Goal: Check status

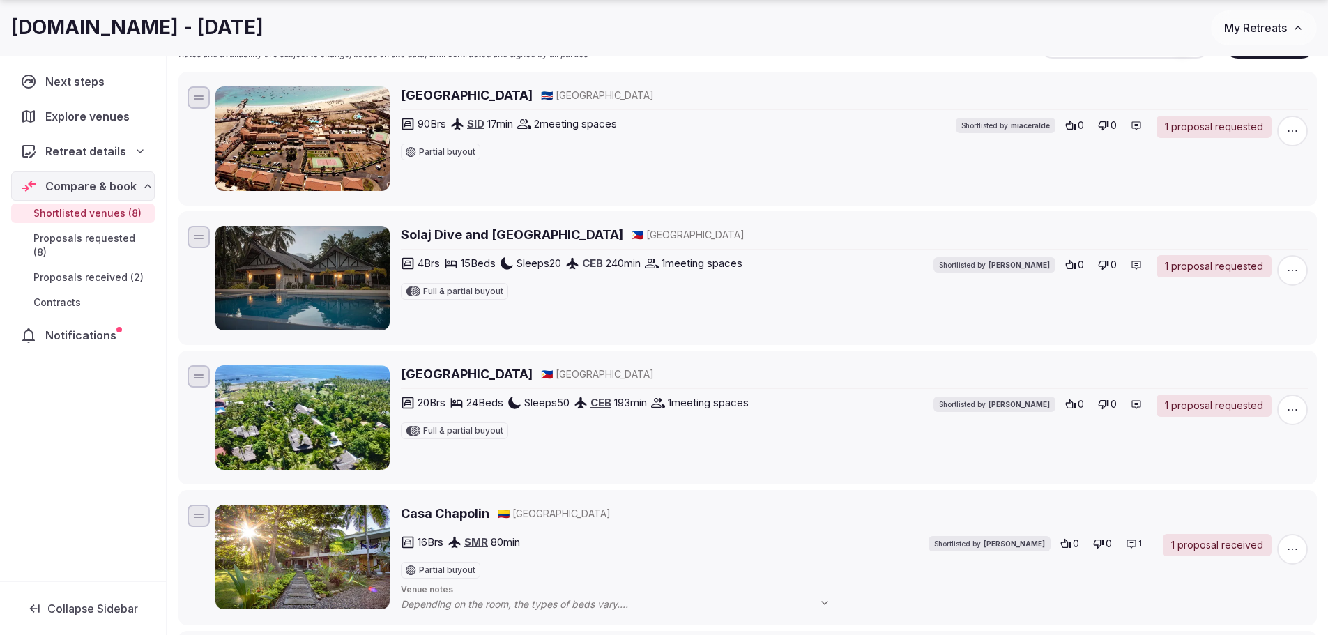
scroll to position [279, 0]
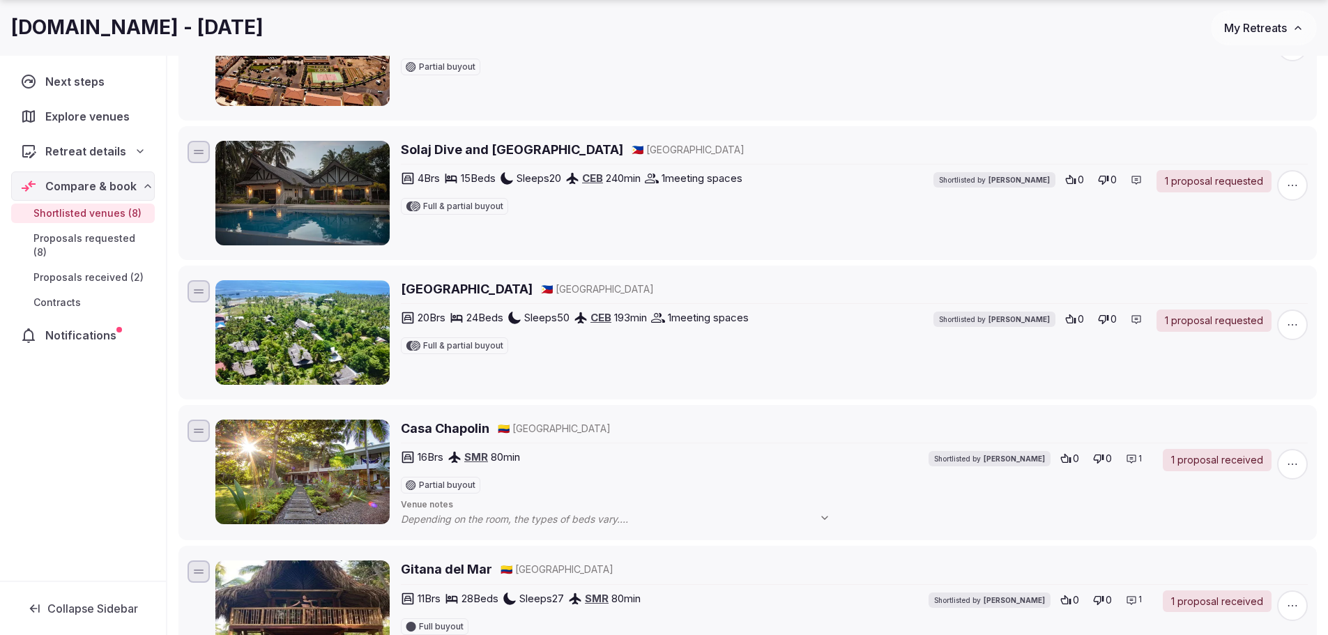
click at [105, 271] on span "Proposals received (2)" at bounding box center [88, 278] width 110 height 14
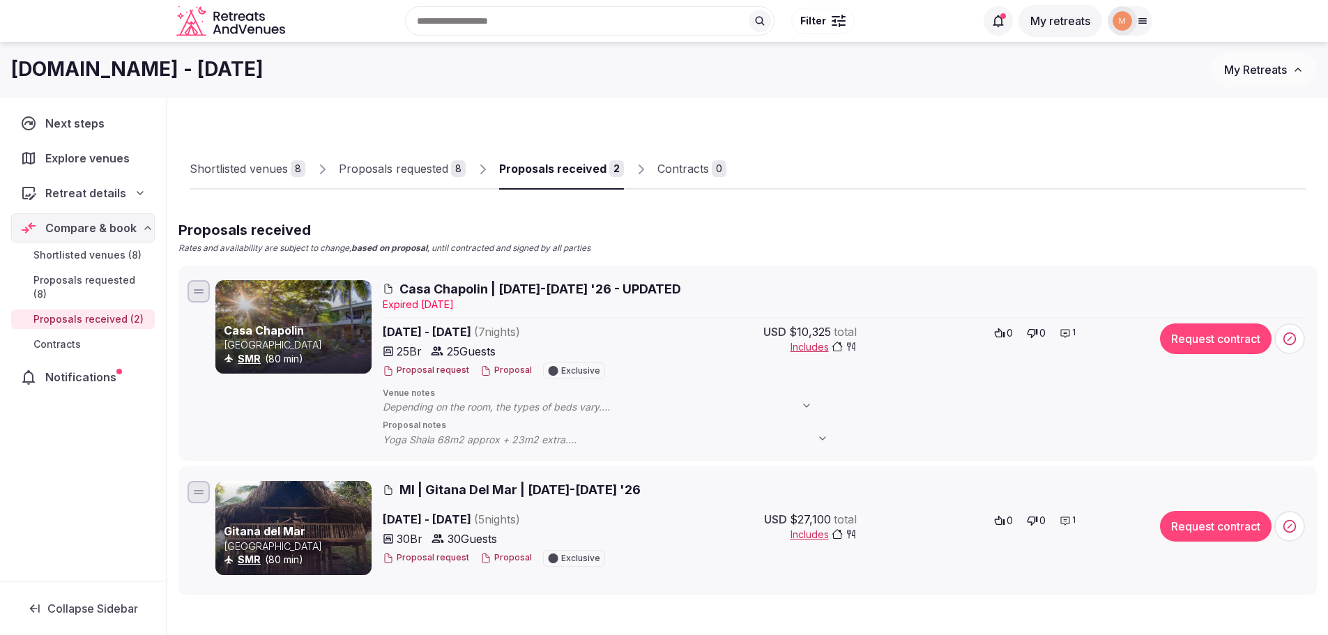
click at [458, 294] on span "Casa Chapolin | [DATE]-[DATE] '26 - UPDATED" at bounding box center [540, 288] width 282 height 17
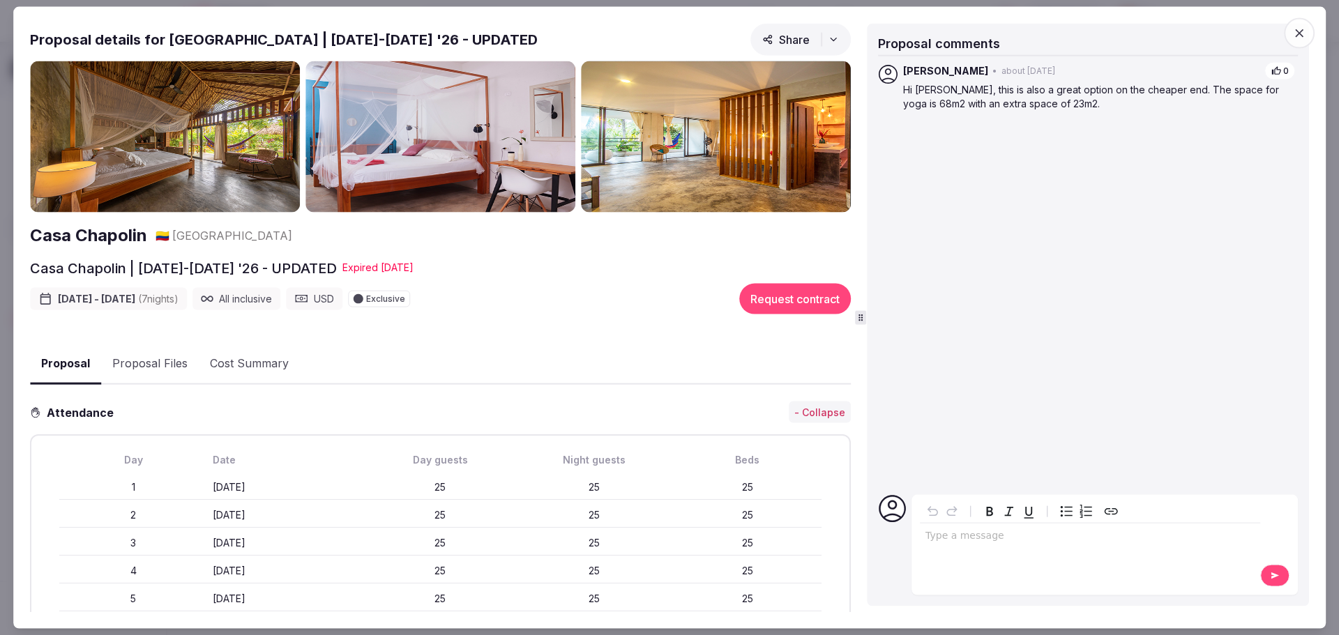
click at [1302, 34] on icon "button" at bounding box center [1299, 33] width 14 height 14
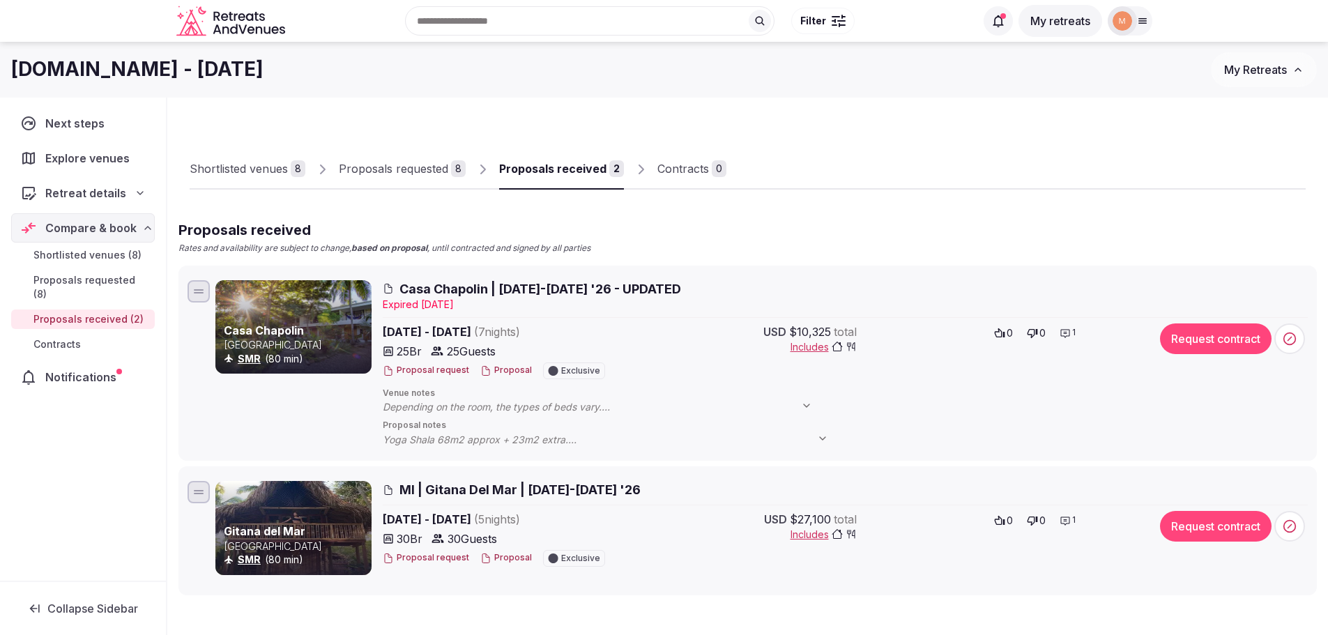
click at [467, 289] on span "Casa Chapolin | [DATE]-[DATE] '26 - UPDATED" at bounding box center [540, 288] width 282 height 17
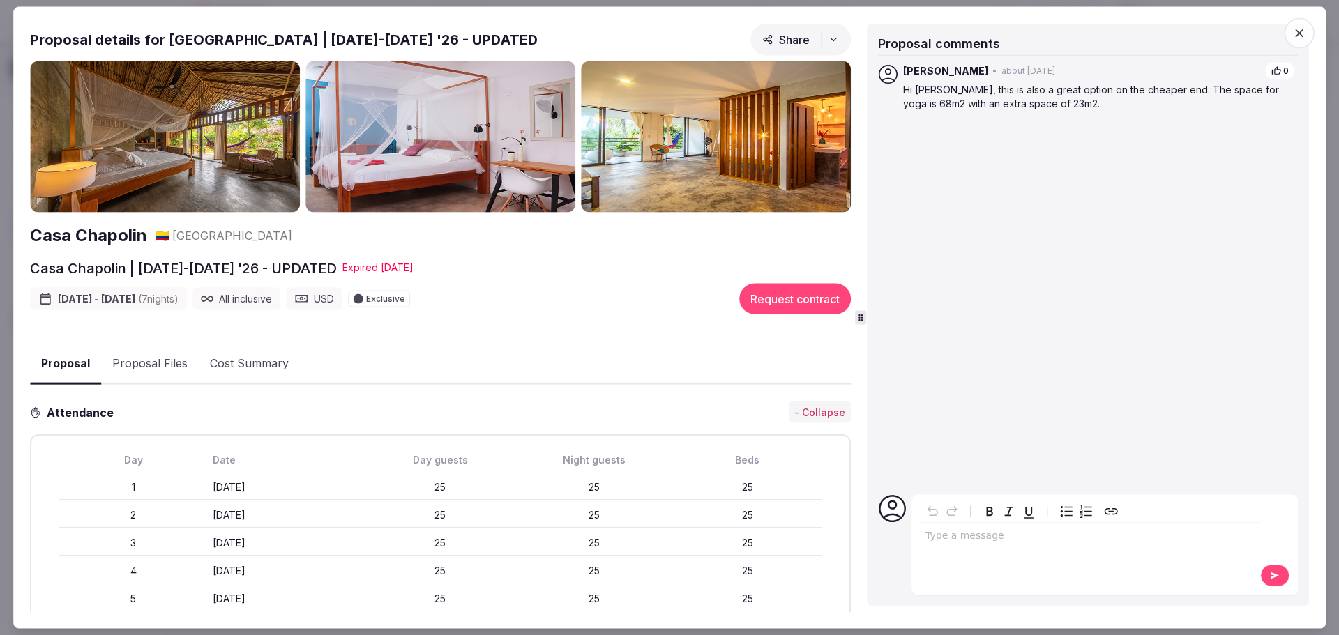
click at [1290, 31] on span "button" at bounding box center [1299, 32] width 31 height 31
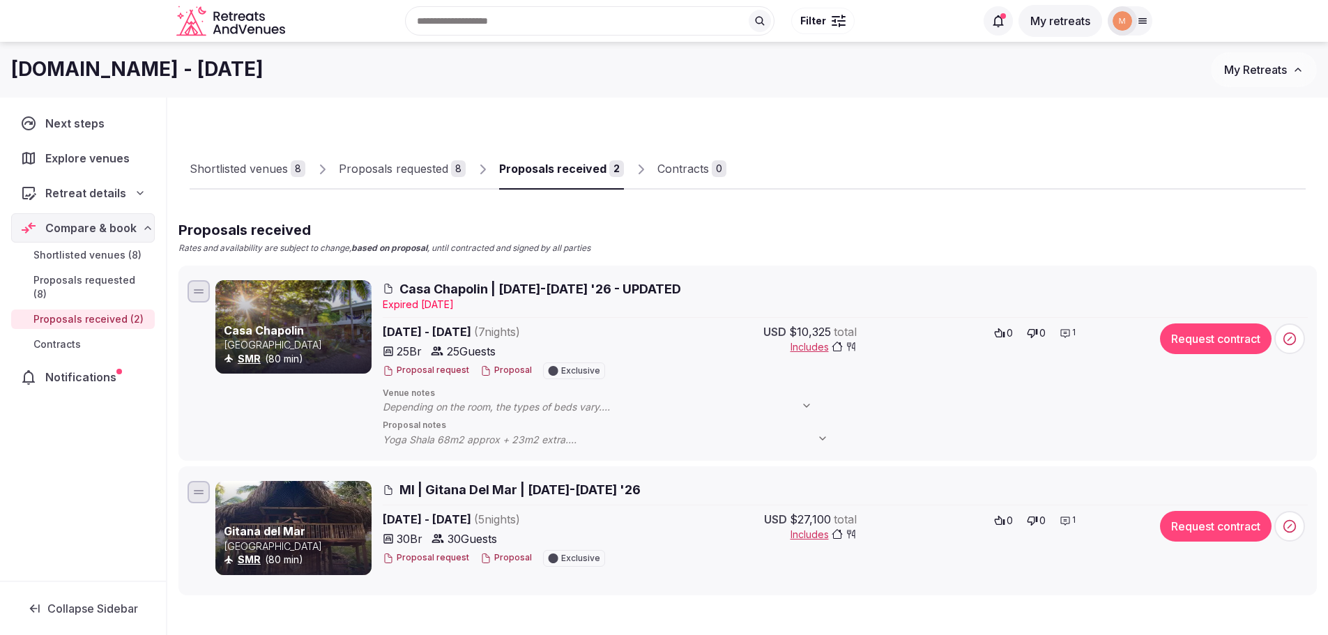
click at [1003, 25] on icon at bounding box center [998, 21] width 14 height 14
